Goal: Task Accomplishment & Management: Use online tool/utility

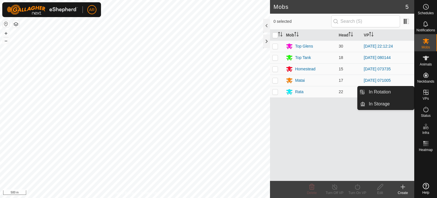
click at [424, 93] on icon at bounding box center [425, 92] width 7 height 7
click at [393, 94] on link "In Rotation" at bounding box center [389, 91] width 49 height 11
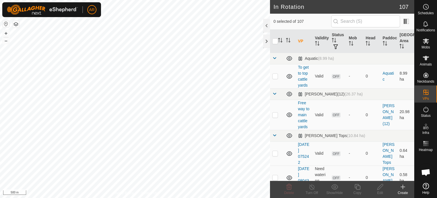
click at [404, 187] on icon at bounding box center [402, 186] width 7 height 7
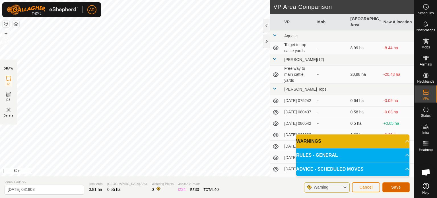
click at [394, 186] on span "Save" at bounding box center [396, 187] width 10 height 5
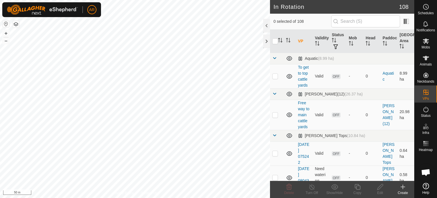
click at [403, 187] on icon at bounding box center [403, 187] width 0 height 4
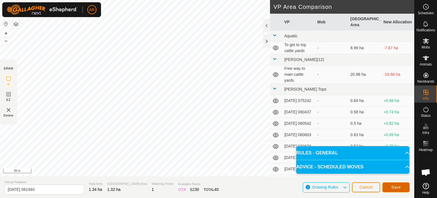
click at [391, 187] on span "Save" at bounding box center [396, 187] width 10 height 5
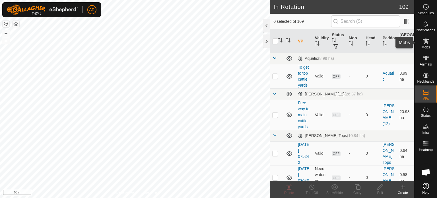
click at [427, 41] on icon at bounding box center [425, 41] width 7 height 7
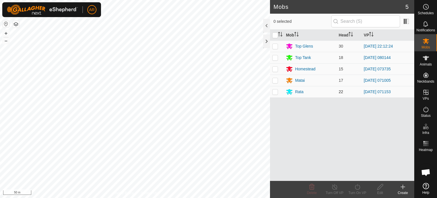
click at [275, 93] on p-checkbox at bounding box center [275, 91] width 6 height 5
checkbox input "true"
click at [356, 188] on icon at bounding box center [357, 186] width 7 height 7
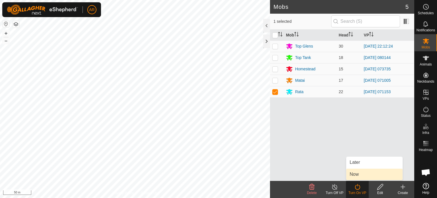
click at [355, 174] on link "Now" at bounding box center [374, 173] width 56 height 11
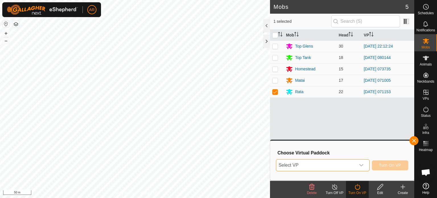
click at [319, 169] on span "Select VP" at bounding box center [315, 164] width 79 height 11
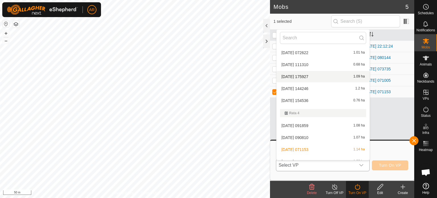
scroll to position [1423, 0]
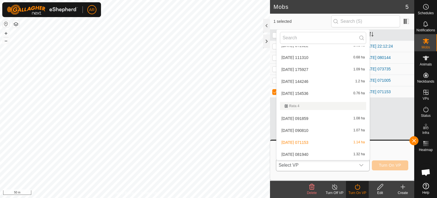
click at [301, 153] on li "[DATE] 081940 1.32 ha" at bounding box center [322, 153] width 93 height 11
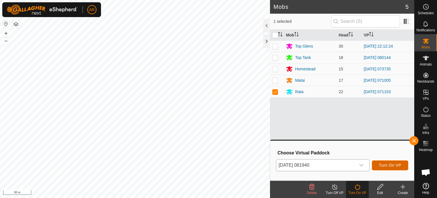
click at [389, 164] on span "Turn On VP" at bounding box center [390, 165] width 22 height 5
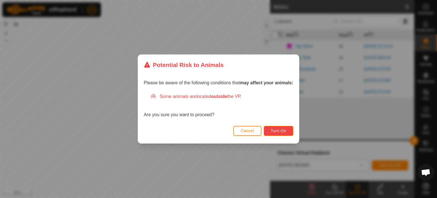
click at [286, 132] on span "Turn On" at bounding box center [278, 130] width 15 height 5
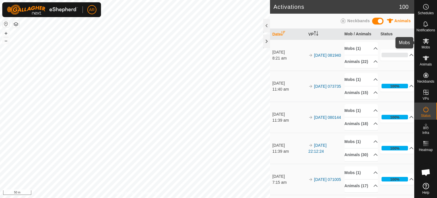
click at [426, 44] on icon at bounding box center [425, 41] width 7 height 7
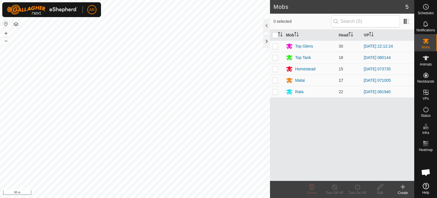
click at [274, 81] on p-checkbox at bounding box center [275, 80] width 6 height 5
checkbox input "true"
click at [358, 187] on icon at bounding box center [357, 186] width 7 height 7
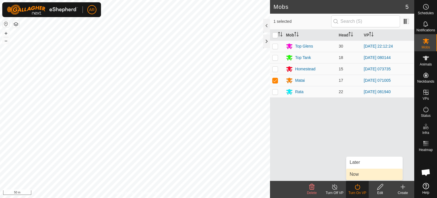
click at [356, 177] on link "Now" at bounding box center [374, 173] width 56 height 11
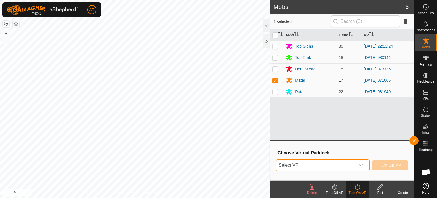
click at [305, 166] on span "Select VP" at bounding box center [315, 164] width 79 height 11
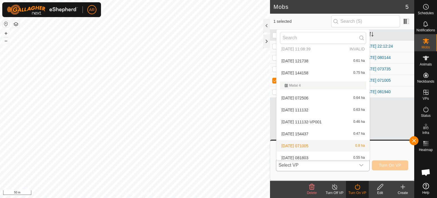
scroll to position [951, 0]
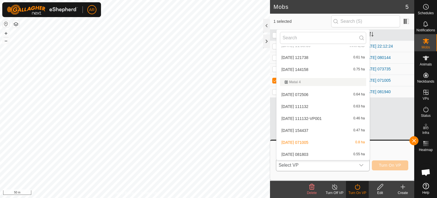
click at [306, 154] on li "[DATE] 081803 0.55 ha" at bounding box center [322, 153] width 93 height 11
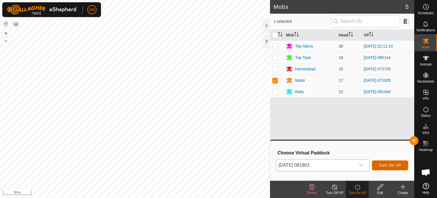
click at [400, 163] on span "Turn On VP" at bounding box center [390, 165] width 22 height 5
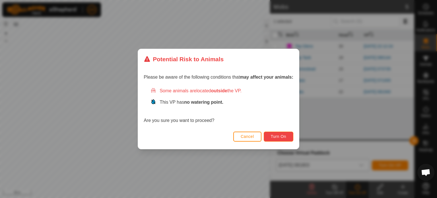
click at [281, 136] on span "Turn On" at bounding box center [278, 136] width 15 height 5
